Goal: Ask a question

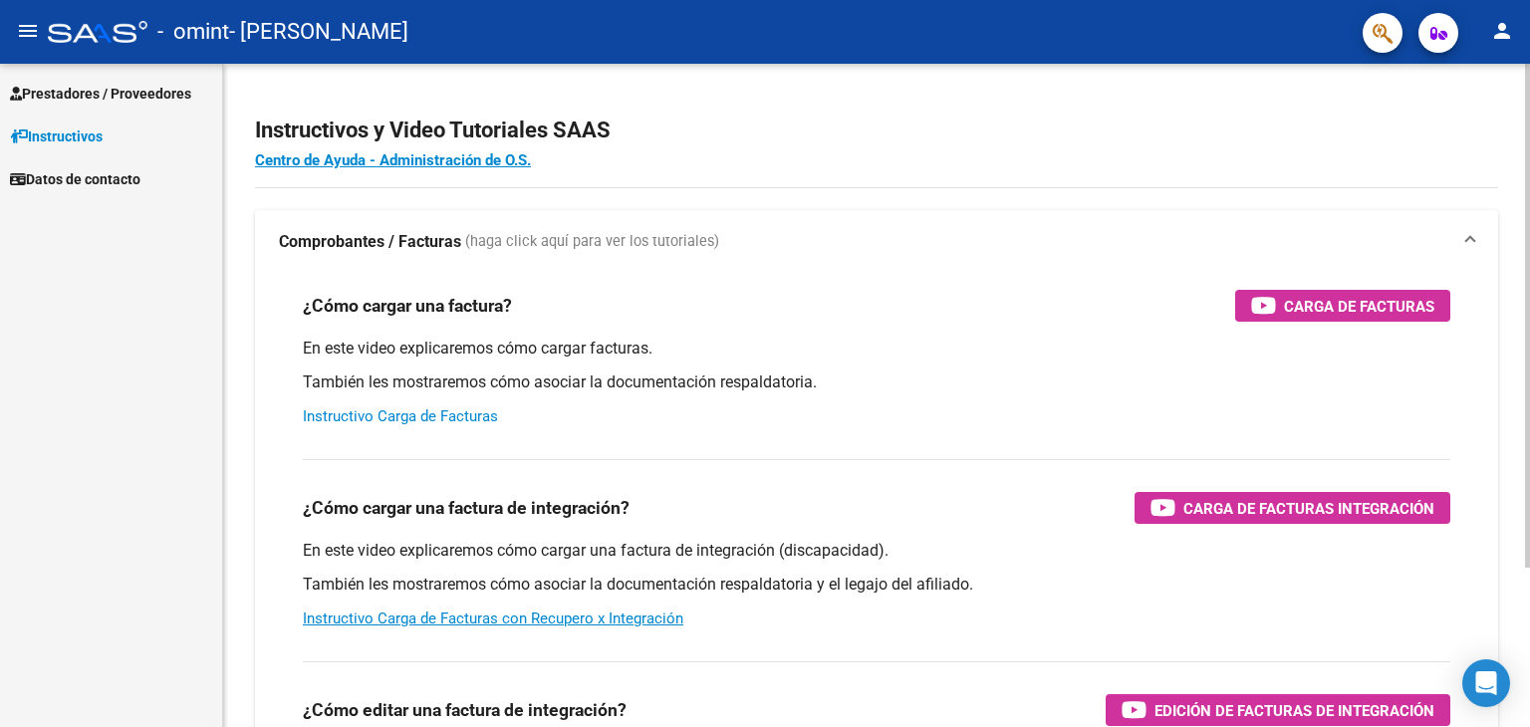
click at [434, 419] on link "Instructivo Carga de Facturas" at bounding box center [400, 416] width 195 height 18
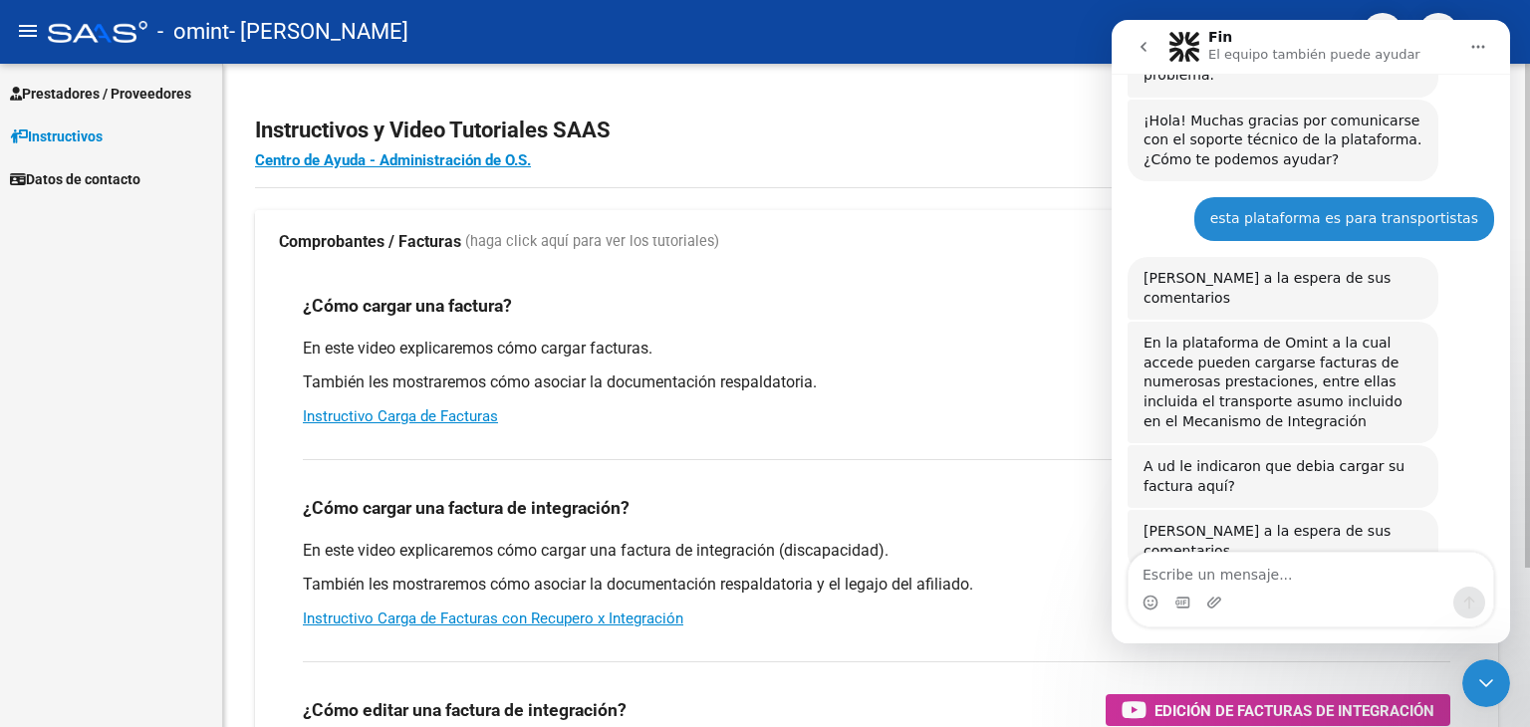
scroll to position [283, 0]
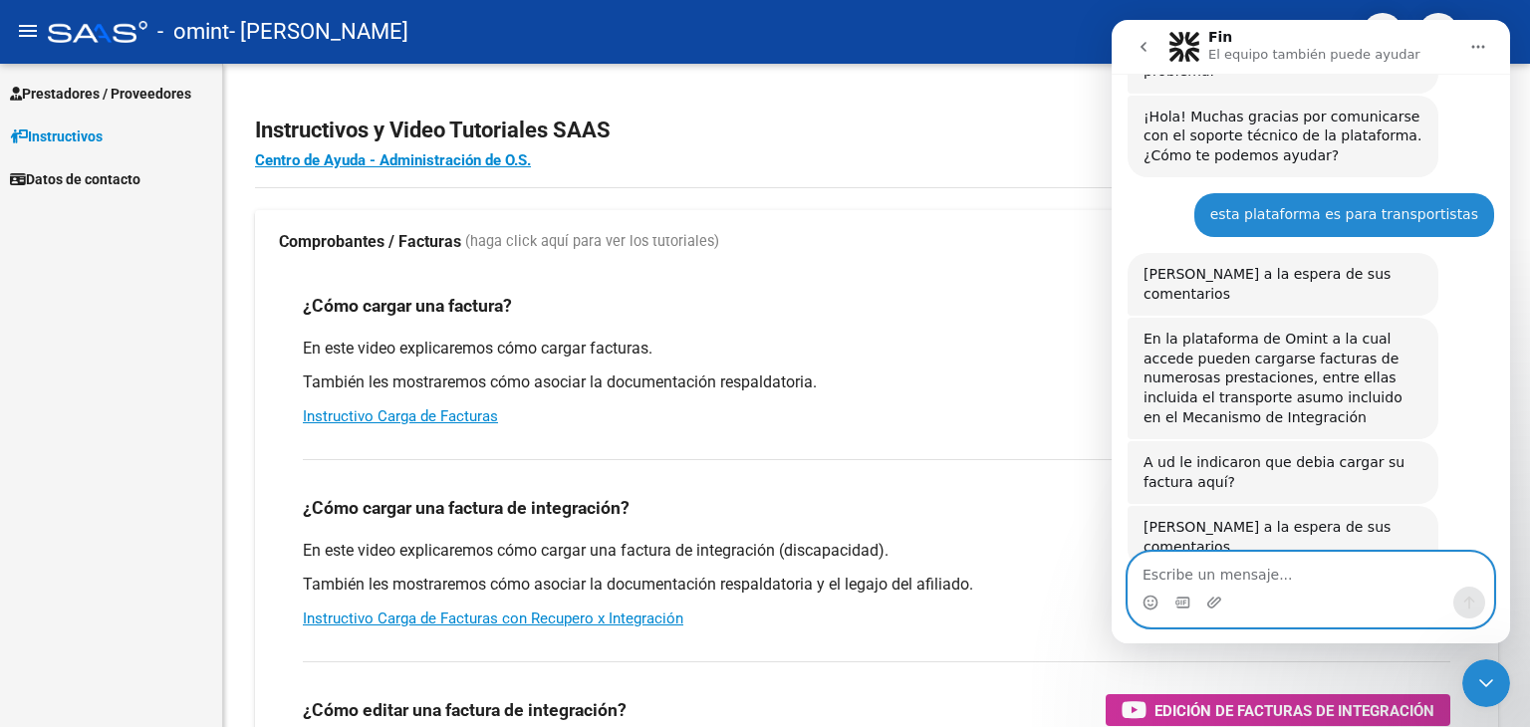
click at [1203, 574] on textarea "Escribe un mensaje..." at bounding box center [1310, 570] width 365 height 34
type textarea "si"
click at [1471, 597] on icon "Enviar un mensaje…" at bounding box center [1469, 603] width 16 height 16
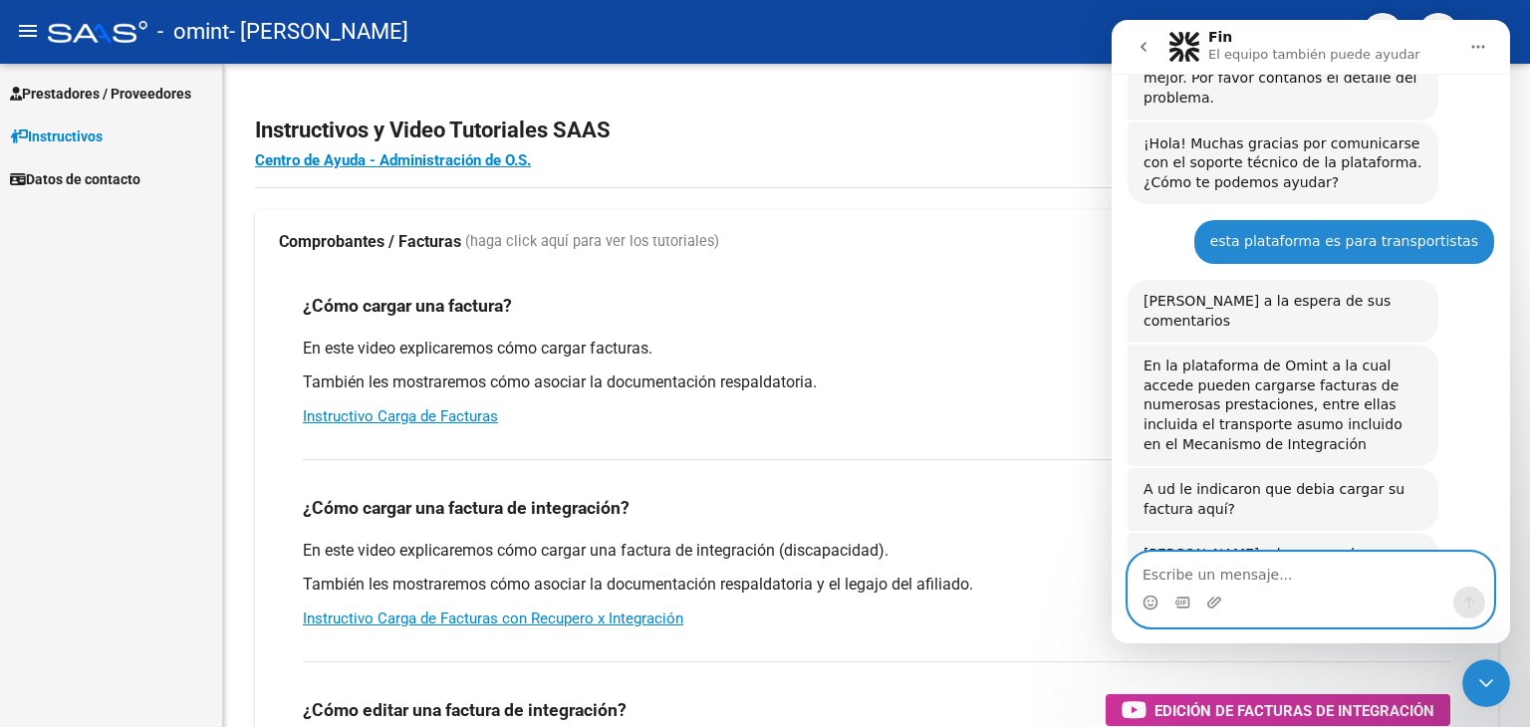
scroll to position [395, 0]
